Goal: Information Seeking & Learning: Learn about a topic

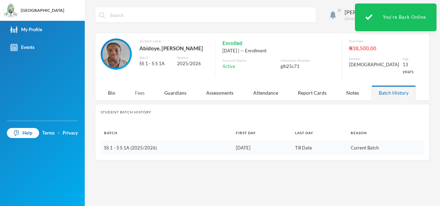
click at [144, 87] on div "Fees" at bounding box center [140, 92] width 24 height 15
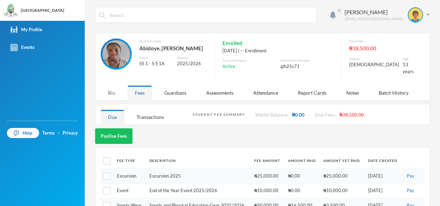
click at [117, 87] on div "Bio" at bounding box center [112, 92] width 22 height 15
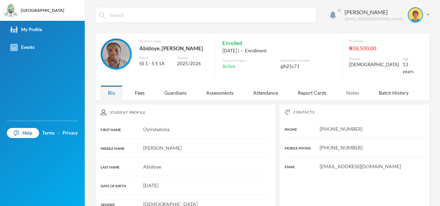
click at [358, 87] on div "Notes" at bounding box center [352, 92] width 27 height 15
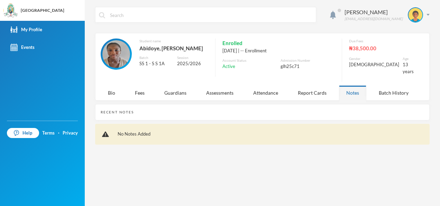
click at [358, 87] on div "Notes" at bounding box center [352, 92] width 27 height 15
click at [388, 87] on div "Batch History" at bounding box center [394, 92] width 44 height 15
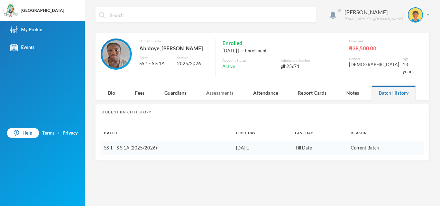
click at [214, 91] on div "Assessments" at bounding box center [220, 92] width 42 height 15
